Goal: Check status: Check status

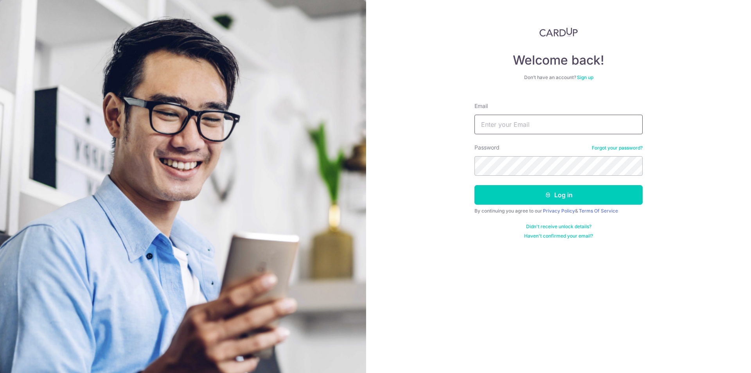
type input "[EMAIL_ADDRESS][DOMAIN_NAME]"
drag, startPoint x: 515, startPoint y: 195, endPoint x: 511, endPoint y: 191, distance: 5.8
click at [515, 196] on button "Log in" at bounding box center [559, 195] width 168 height 20
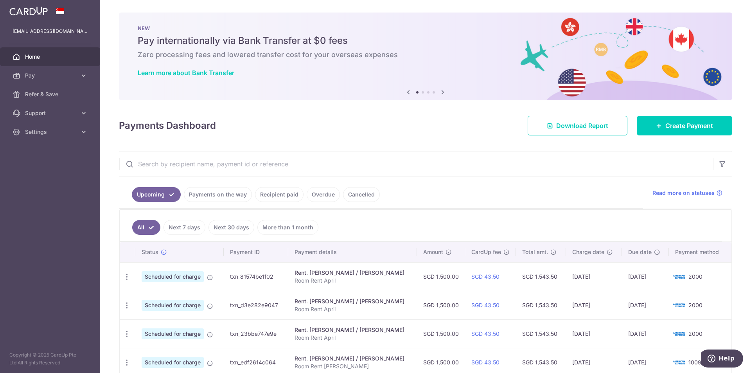
click at [214, 199] on link "Payments on the way" at bounding box center [218, 194] width 68 height 15
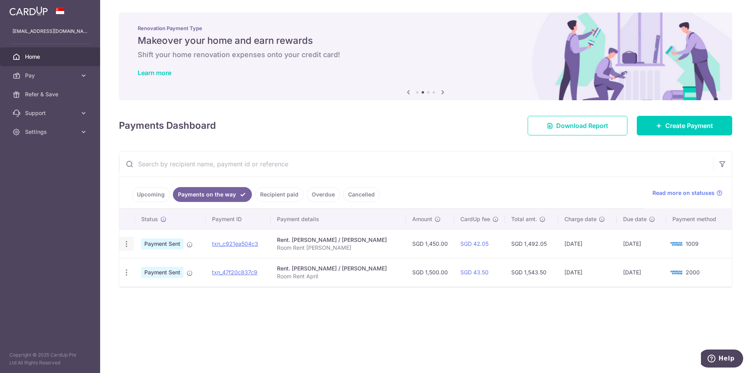
click at [124, 244] on icon "button" at bounding box center [126, 244] width 8 height 8
click at [411, 132] on div "Payments Dashboard Download Report Create Payment" at bounding box center [425, 124] width 613 height 23
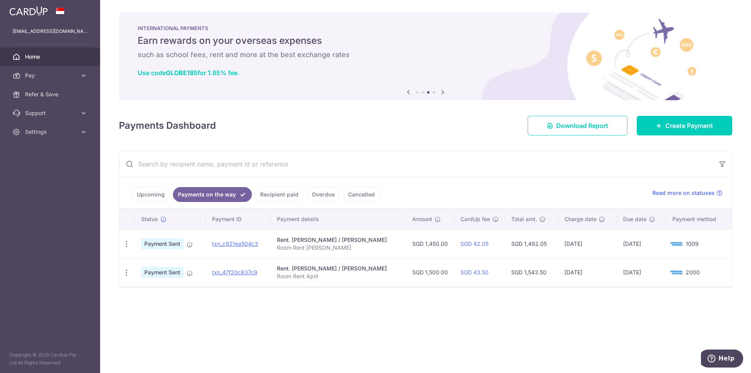
click at [150, 192] on link "Upcoming" at bounding box center [151, 194] width 38 height 15
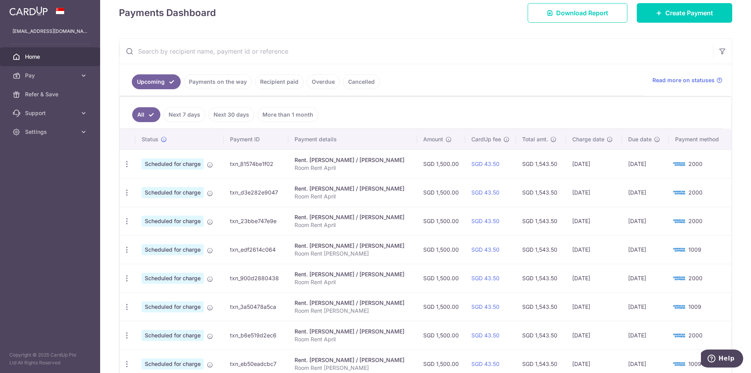
scroll to position [117, 0]
